Goal: Transaction & Acquisition: Purchase product/service

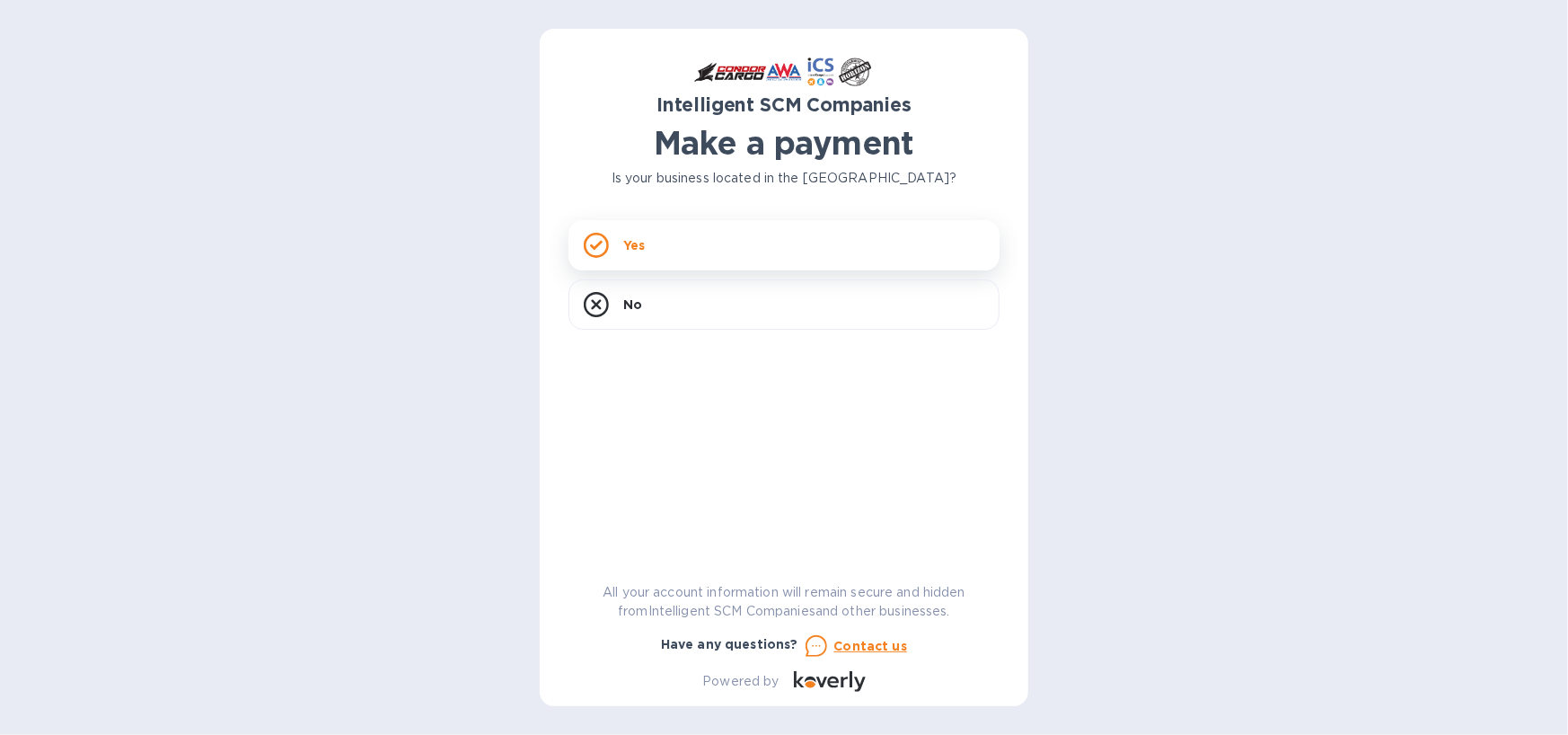
click at [636, 246] on p "Yes" at bounding box center [634, 245] width 22 height 18
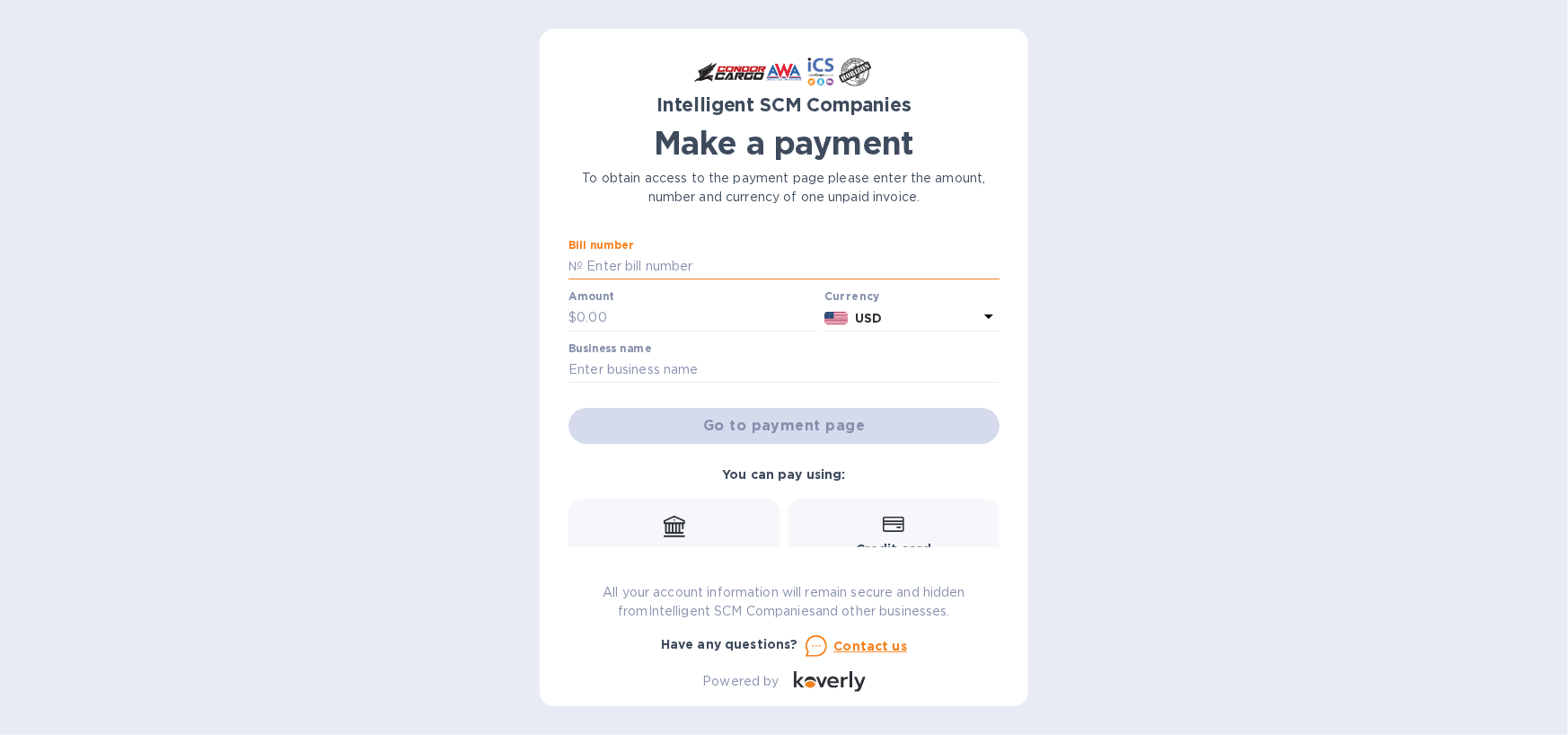
click at [631, 268] on input "text" at bounding box center [791, 267] width 417 height 27
type input "SO0519030"
click at [584, 319] on input "text" at bounding box center [696, 318] width 240 height 27
type input "1,970"
click at [579, 373] on input "text" at bounding box center [784, 370] width 431 height 27
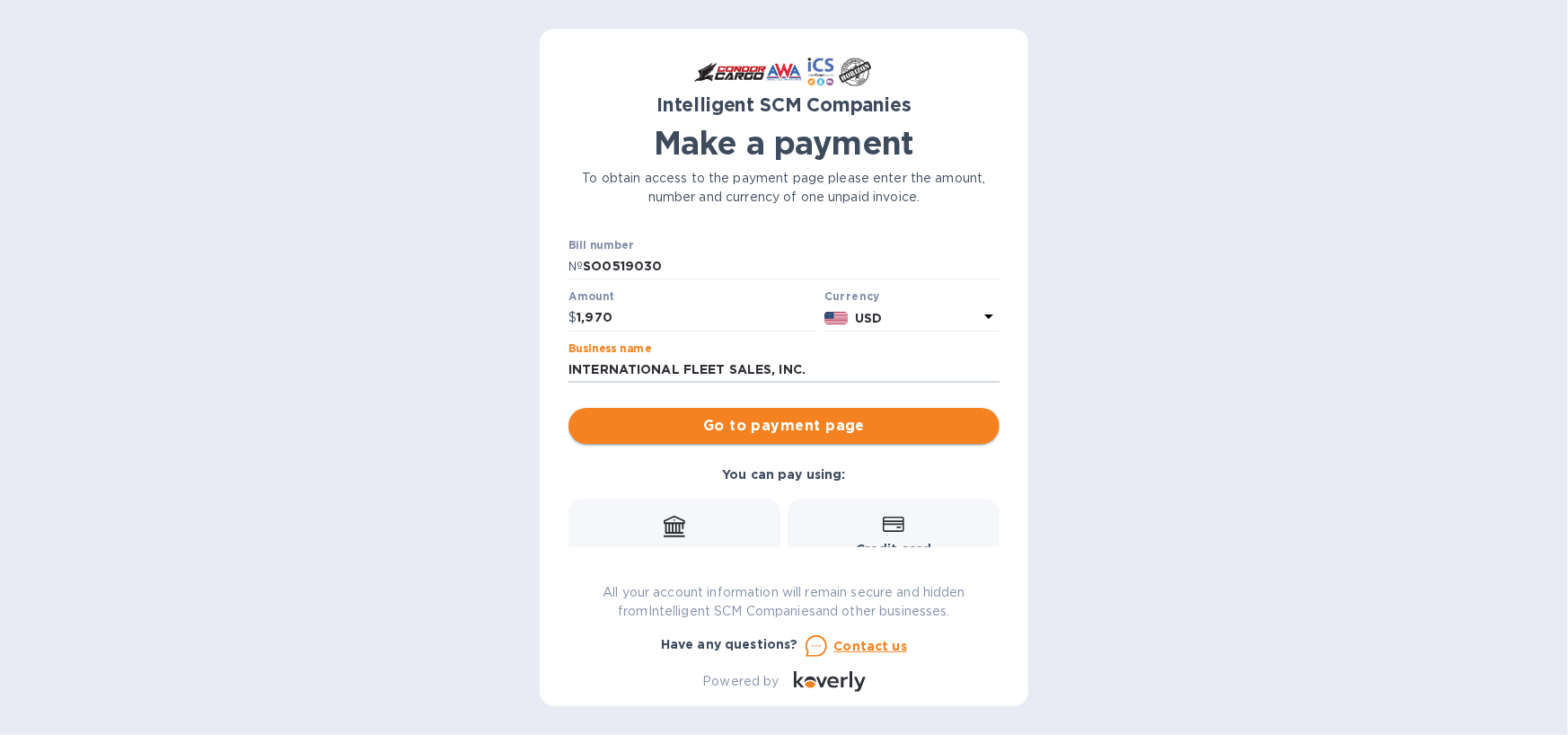
type input "INTERNATIONAL FLEET SALES, INC."
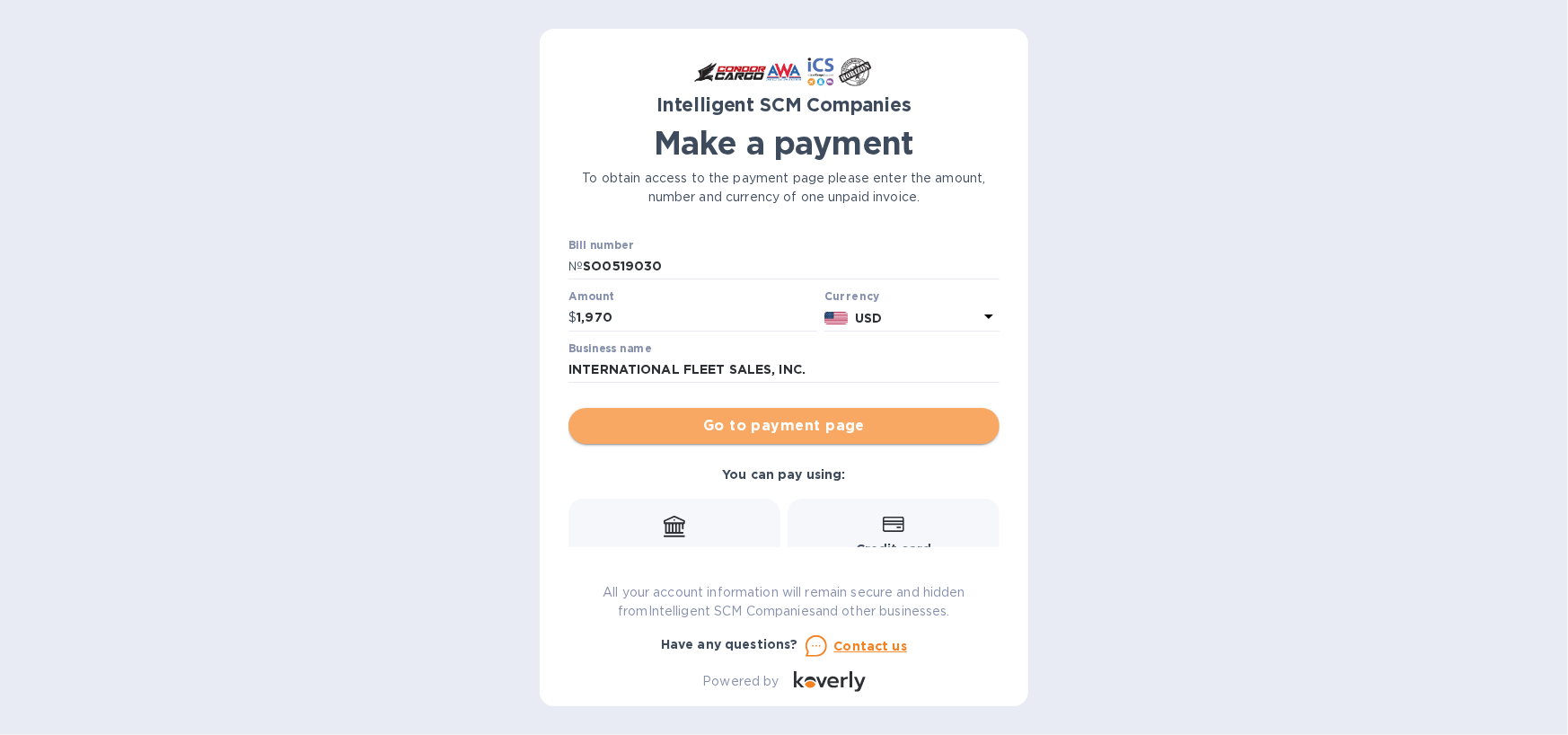
click at [824, 432] on span "Go to payment page" at bounding box center [784, 426] width 403 height 22
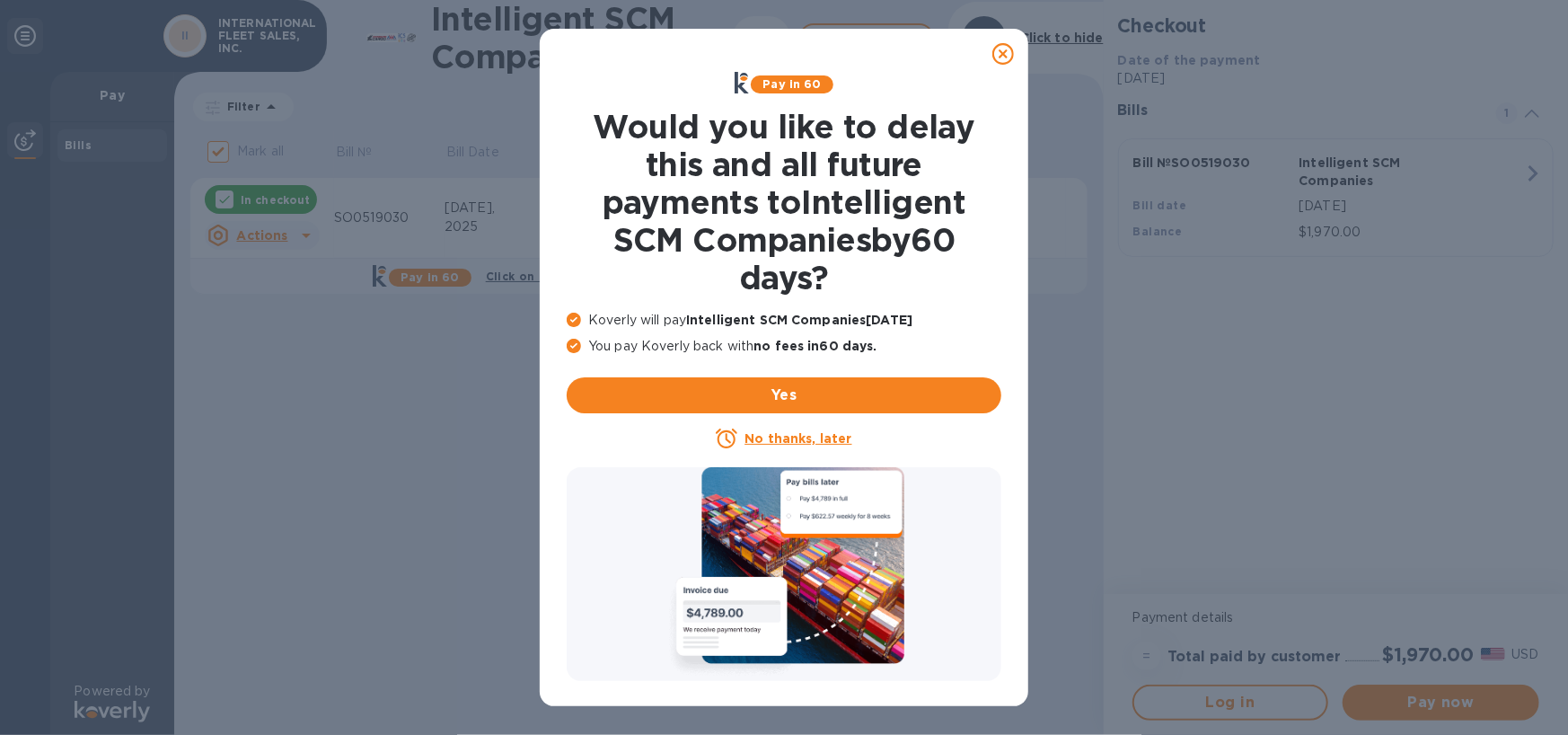
click at [806, 439] on u "No thanks, later" at bounding box center [798, 439] width 107 height 14
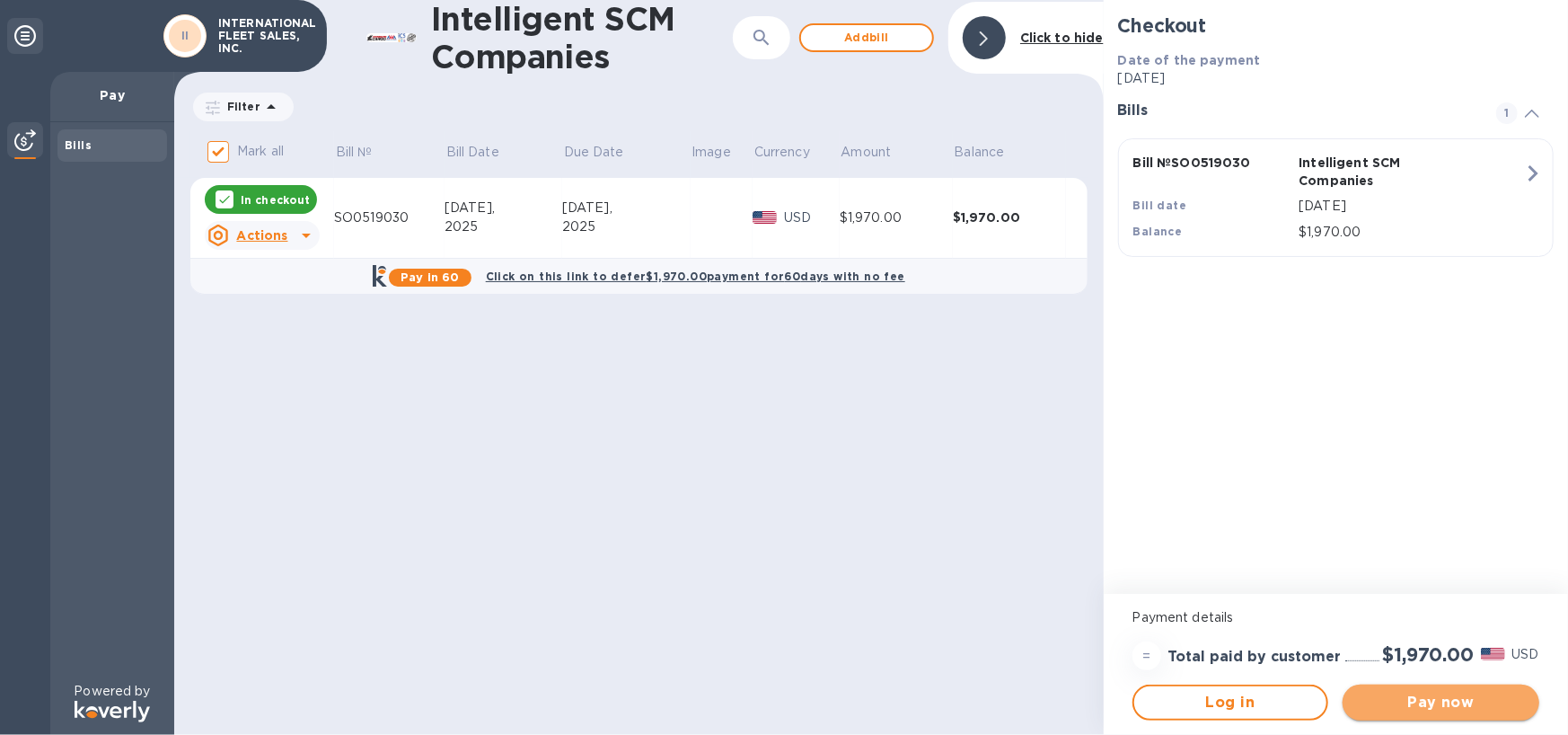
click at [1428, 701] on span "Pay now" at bounding box center [1441, 703] width 168 height 22
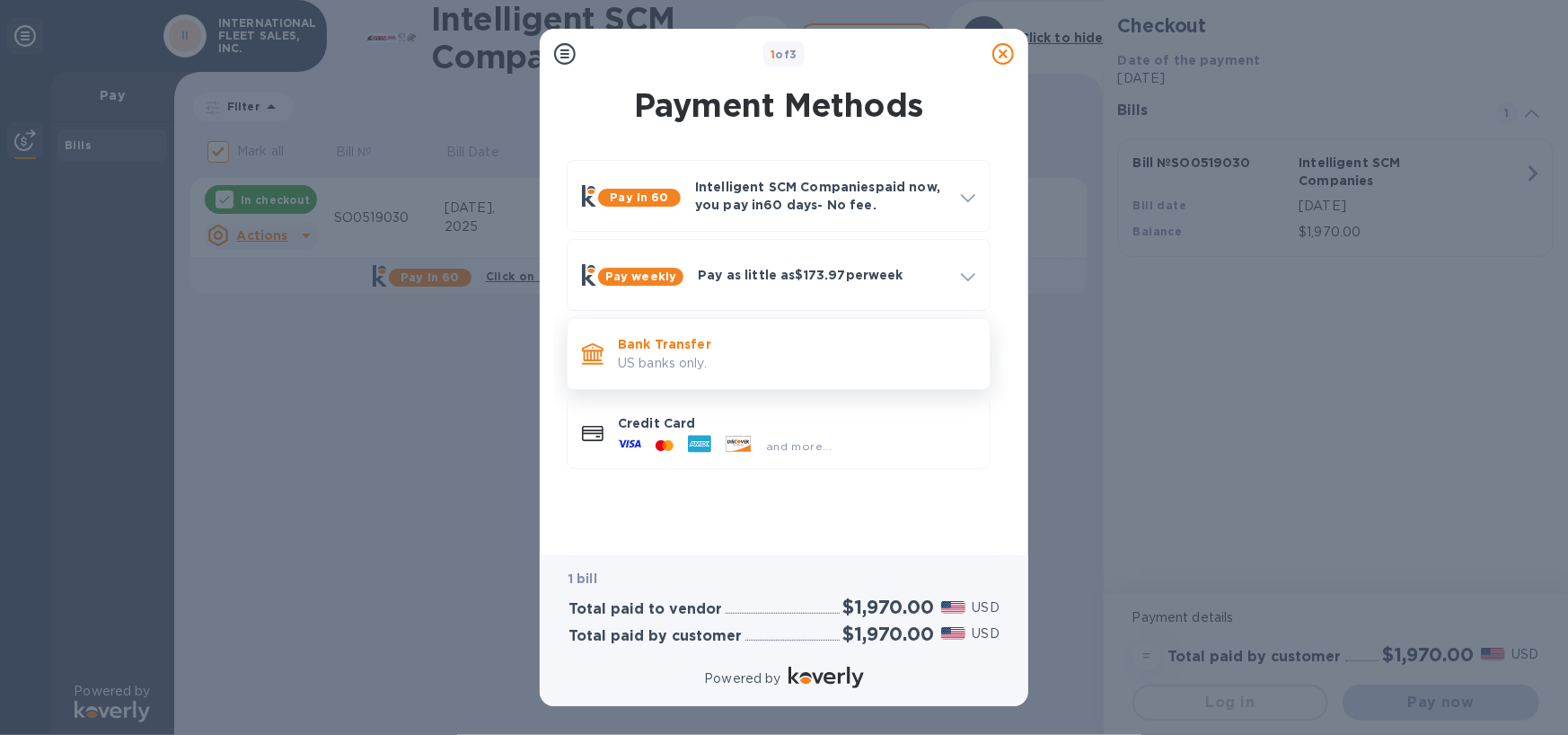
click at [676, 349] on p "Bank Transfer" at bounding box center [796, 344] width 358 height 18
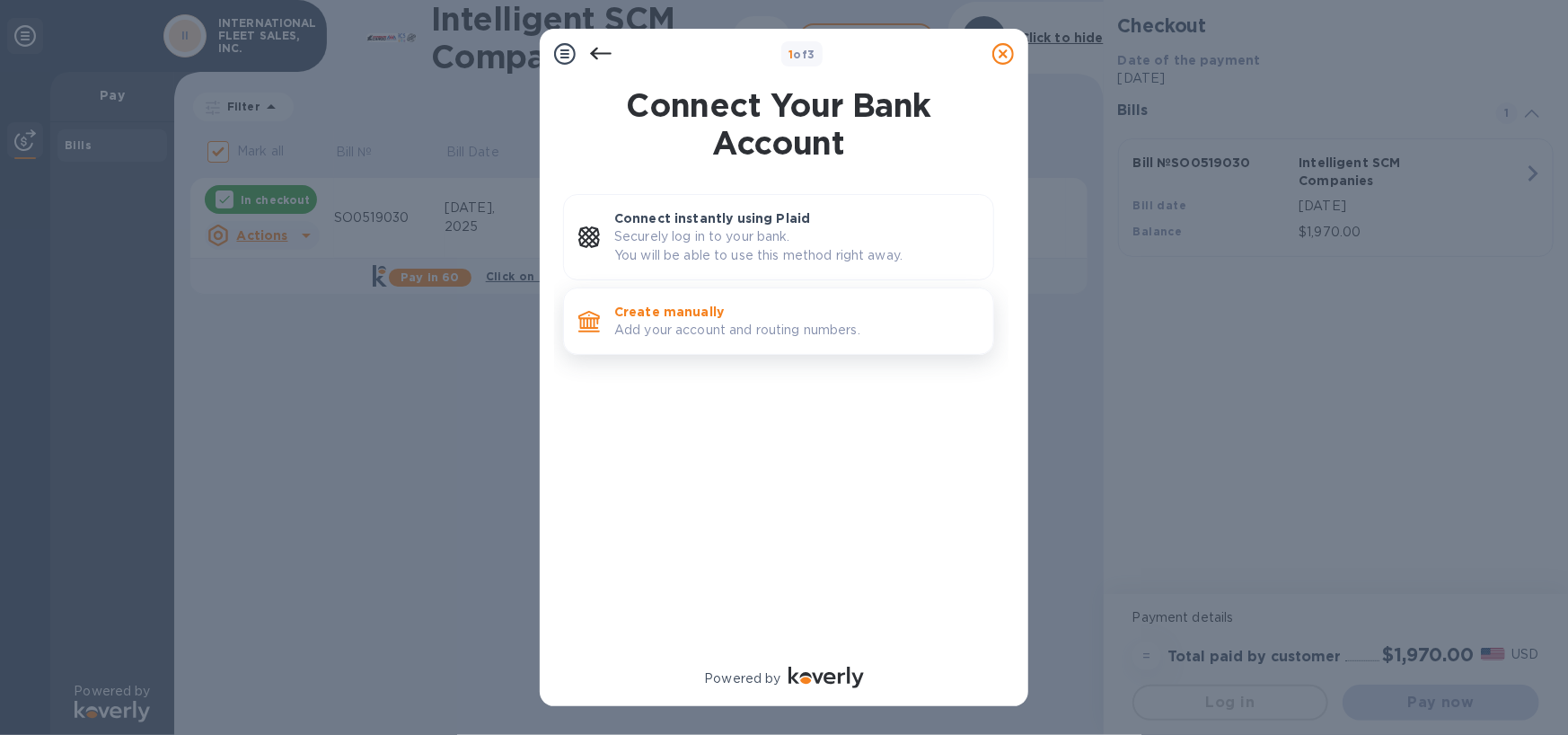
click at [672, 313] on p "Create manually" at bounding box center [796, 312] width 365 height 18
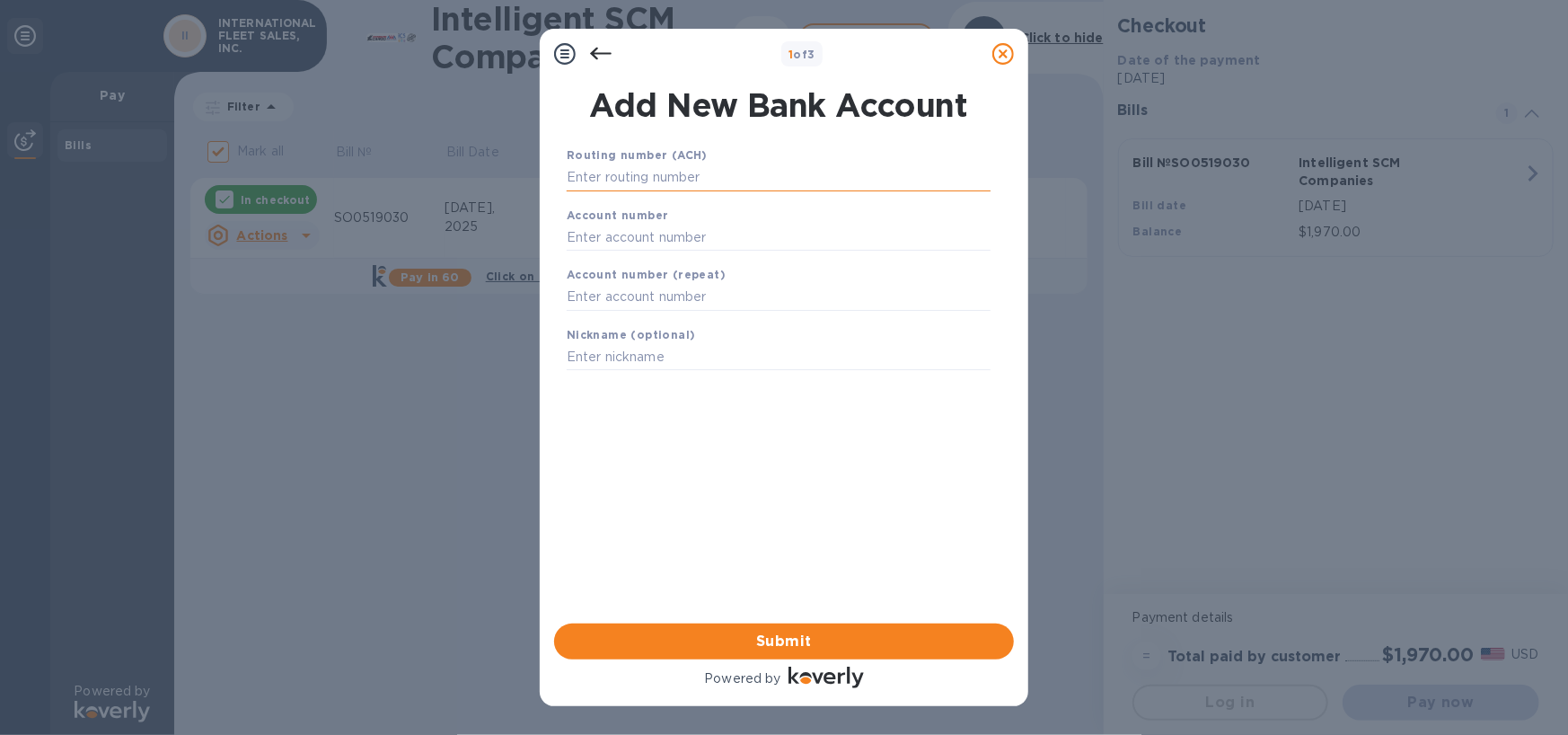
click at [671, 180] on input "text" at bounding box center [778, 177] width 424 height 27
click at [622, 178] on input "text" at bounding box center [778, 177] width 424 height 27
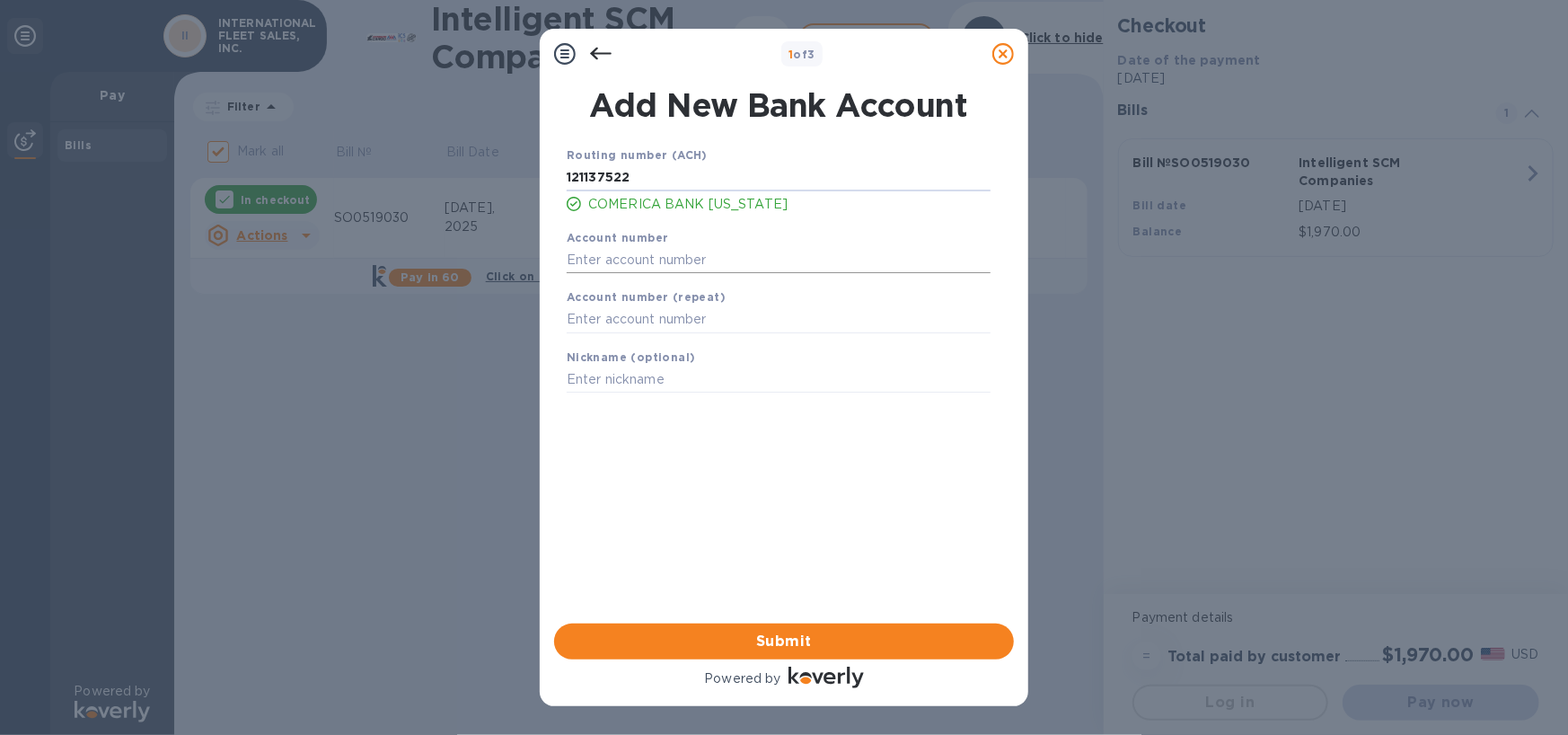
type input "121137522"
click at [575, 266] on input "text" at bounding box center [778, 259] width 424 height 27
type input "1892873009"
click at [574, 329] on input "text" at bounding box center [778, 320] width 424 height 27
type input "1892873009"
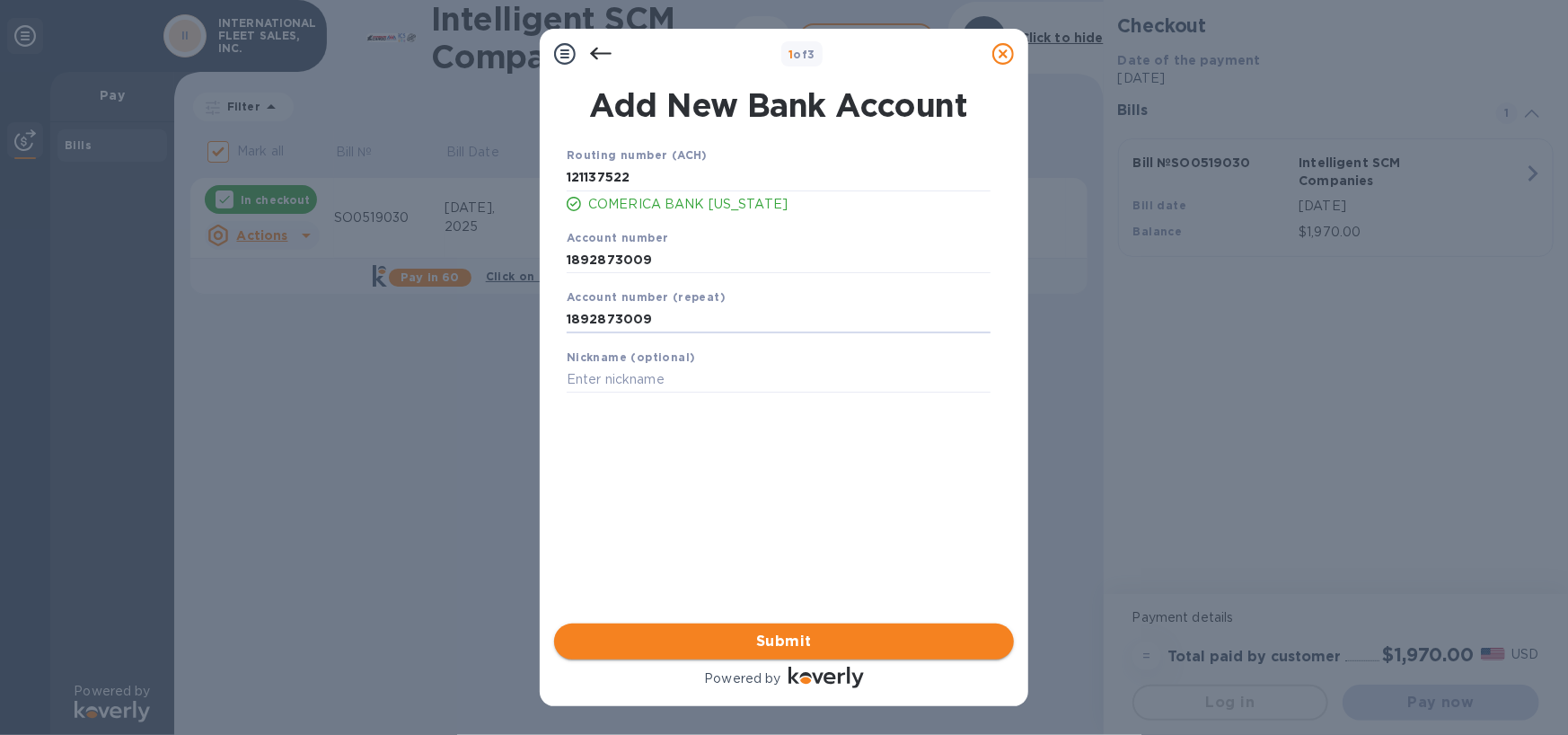
click at [801, 637] on span "Submit" at bounding box center [784, 641] width 431 height 22
